Goal: Check status: Check status

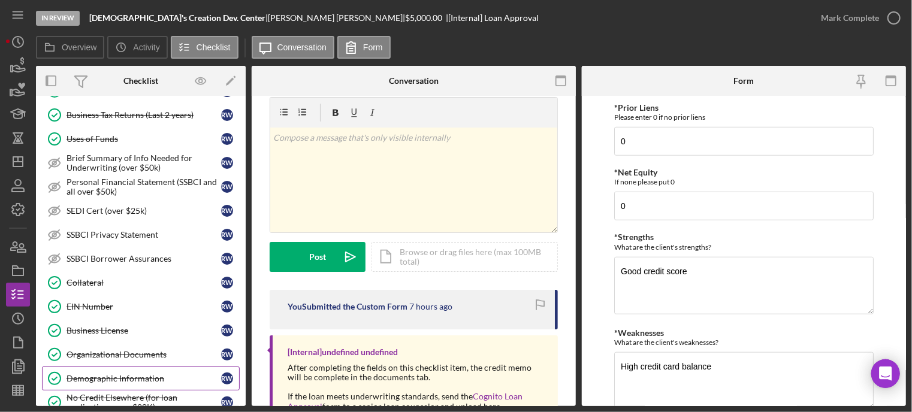
scroll to position [287, 0]
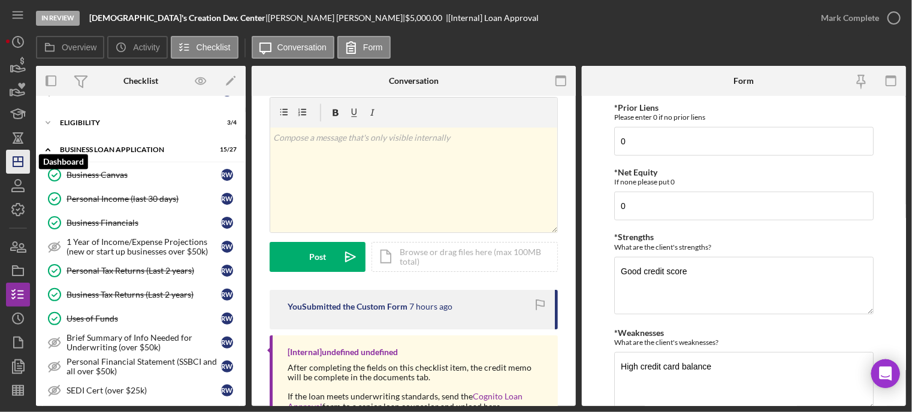
click at [26, 162] on icon "Icon/Dashboard" at bounding box center [18, 162] width 30 height 30
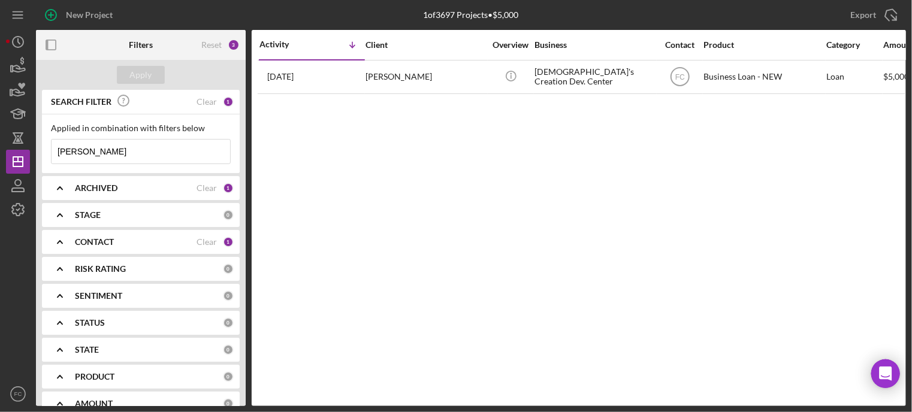
click at [210, 147] on icon "Icon/Menu Close" at bounding box center [218, 152] width 24 height 24
click at [116, 186] on b "ARCHIVED" at bounding box center [96, 188] width 43 height 10
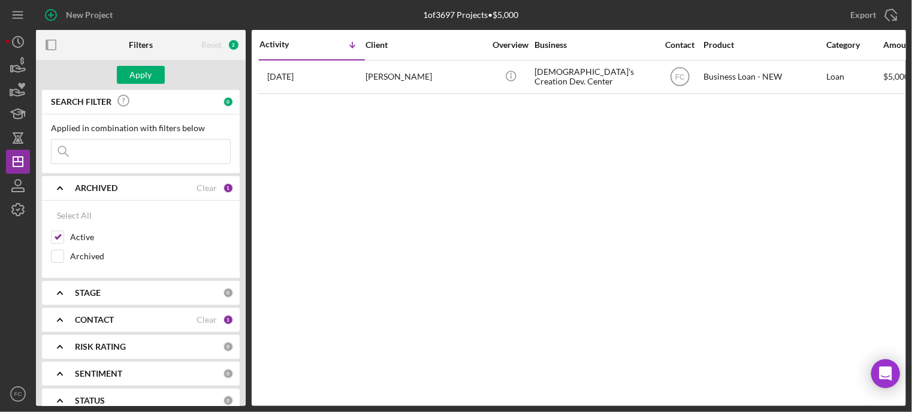
click at [116, 186] on b "ARCHIVED" at bounding box center [96, 188] width 43 height 10
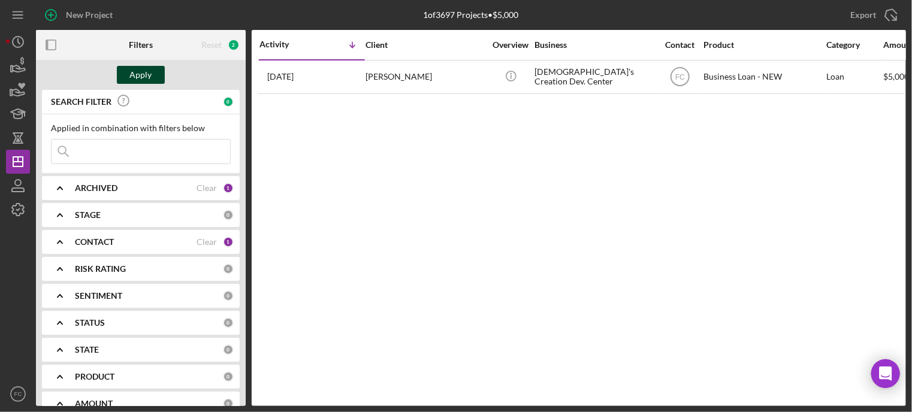
click at [149, 75] on div "Apply" at bounding box center [141, 75] width 22 height 18
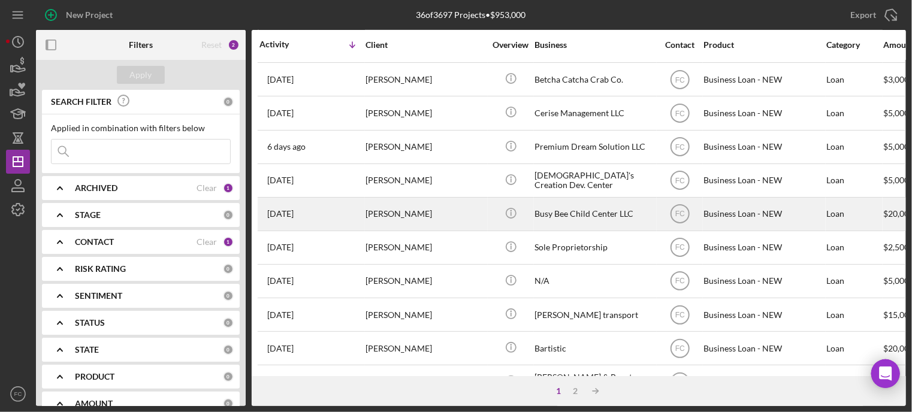
scroll to position [419, 0]
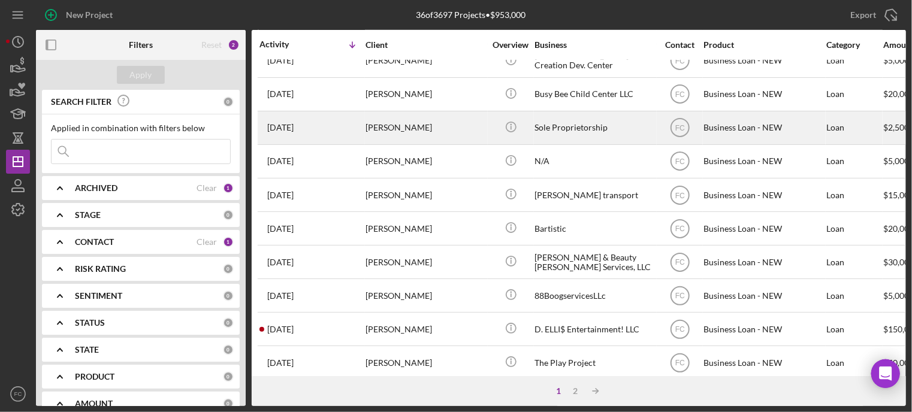
click at [391, 134] on div "[PERSON_NAME]" at bounding box center [425, 128] width 120 height 32
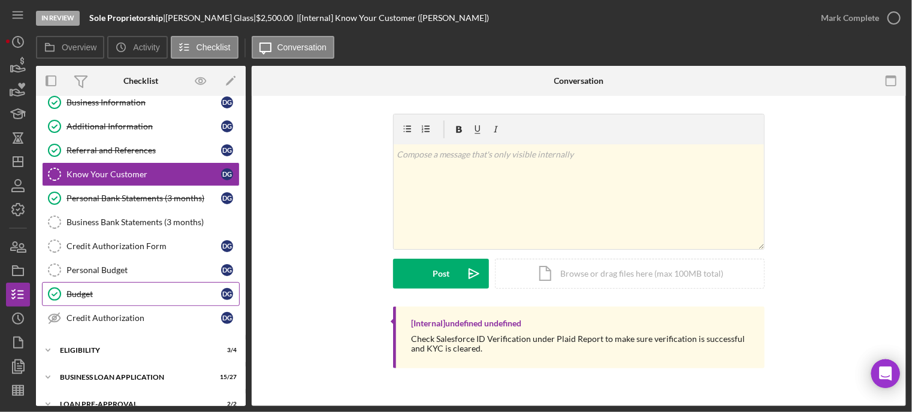
scroll to position [127, 0]
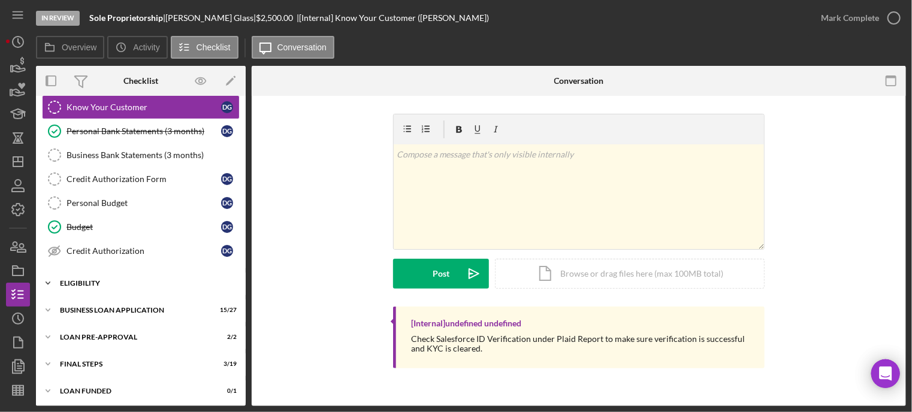
click at [105, 274] on div "Icon/Expander ELIGIBILITY 3 / 4" at bounding box center [141, 283] width 210 height 24
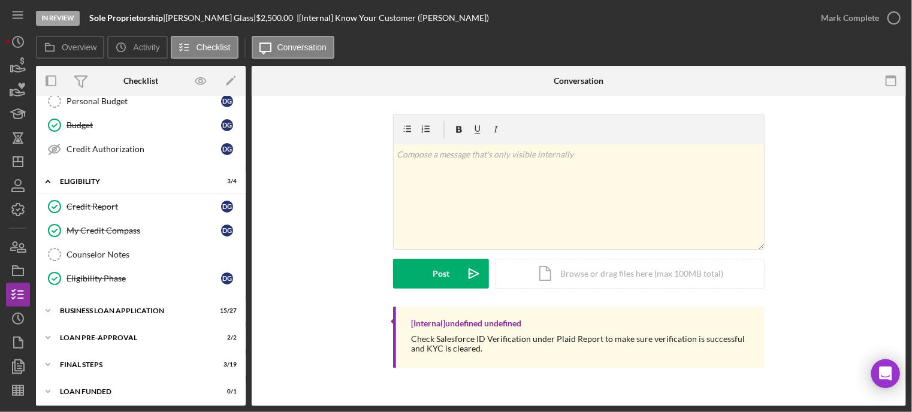
scroll to position [0, 0]
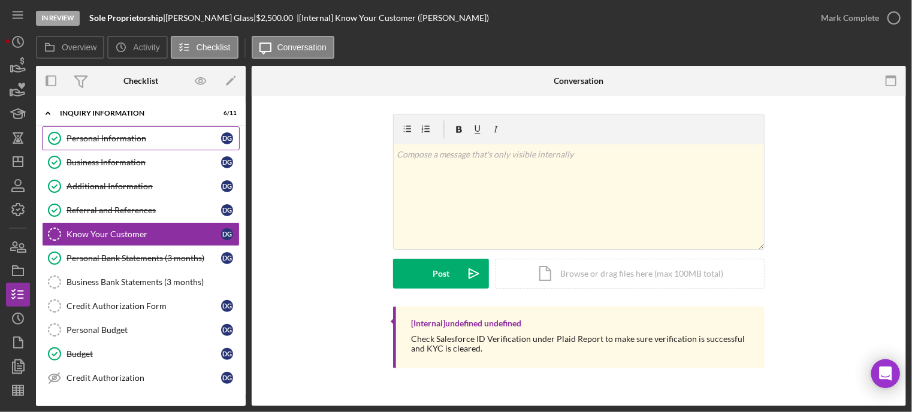
click at [101, 135] on div "Personal Information" at bounding box center [143, 139] width 155 height 10
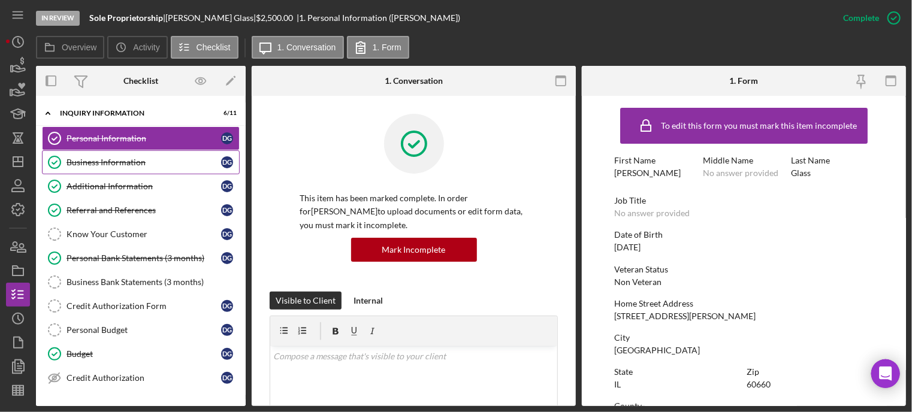
click at [172, 161] on div "Business Information" at bounding box center [143, 163] width 155 height 10
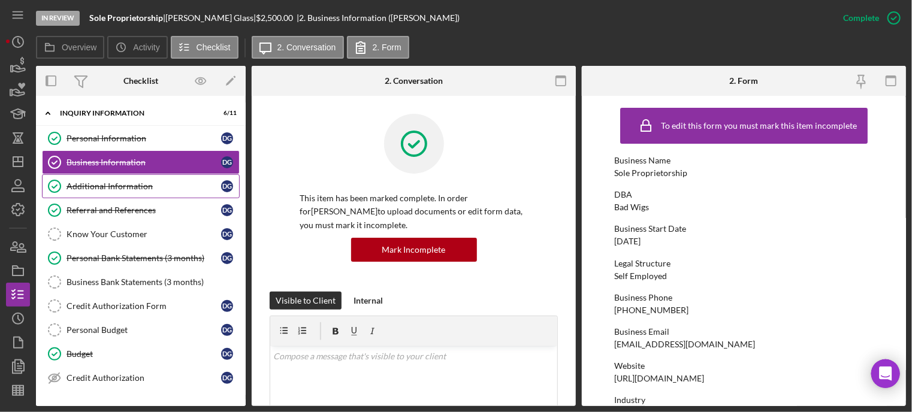
click at [186, 186] on div "Additional Information" at bounding box center [143, 186] width 155 height 10
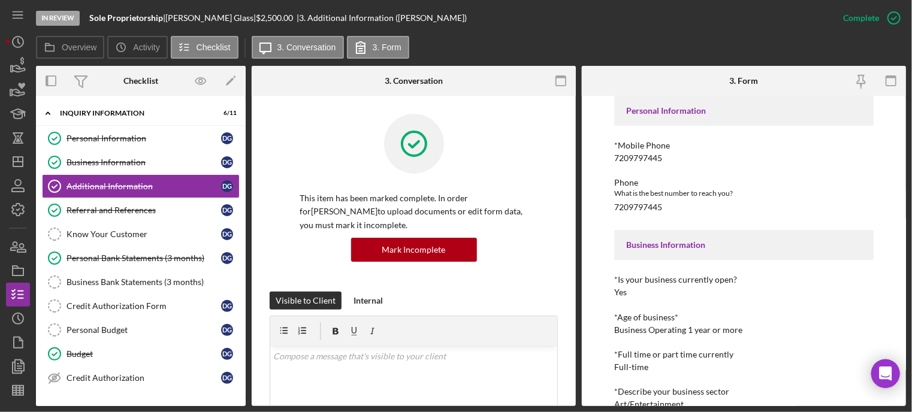
scroll to position [120, 0]
